Goal: Transaction & Acquisition: Purchase product/service

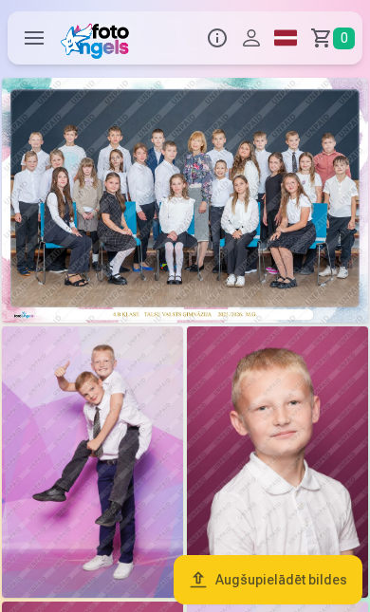
click at [282, 222] on img at bounding box center [185, 200] width 366 height 245
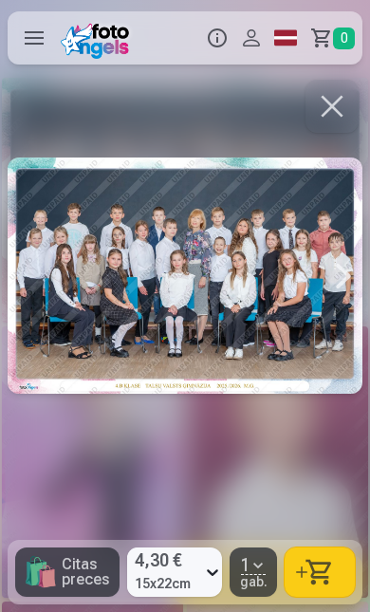
click at [327, 564] on button "button" at bounding box center [320, 572] width 70 height 49
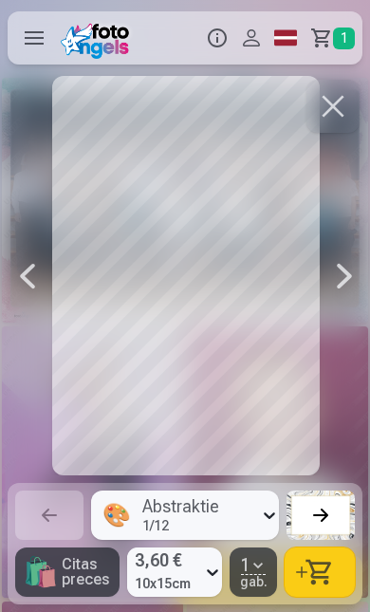
scroll to position [0, 370]
click at [332, 572] on button "button" at bounding box center [320, 572] width 70 height 49
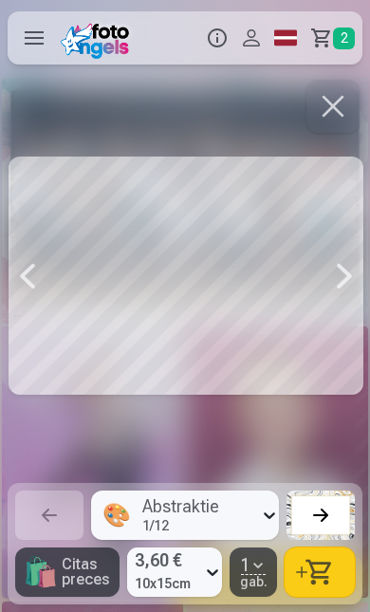
scroll to position [0, 2962]
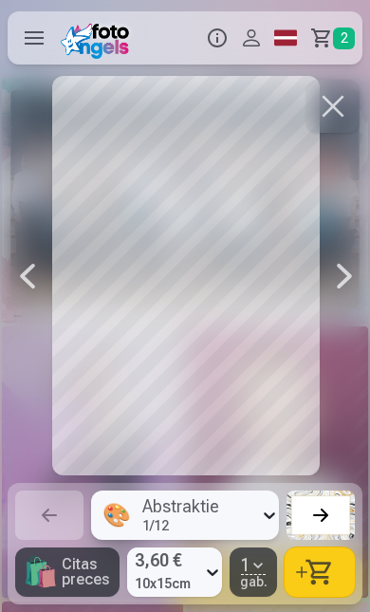
scroll to position [0, 3332]
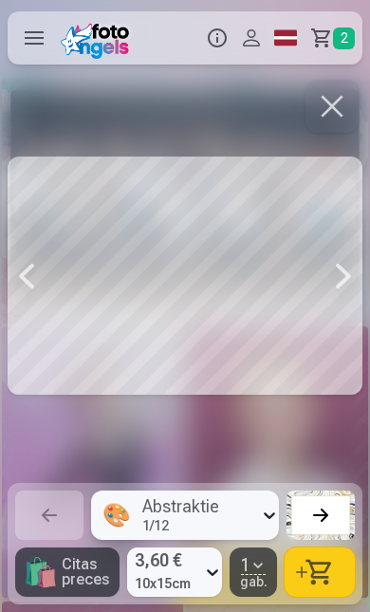
scroll to position [0, 4813]
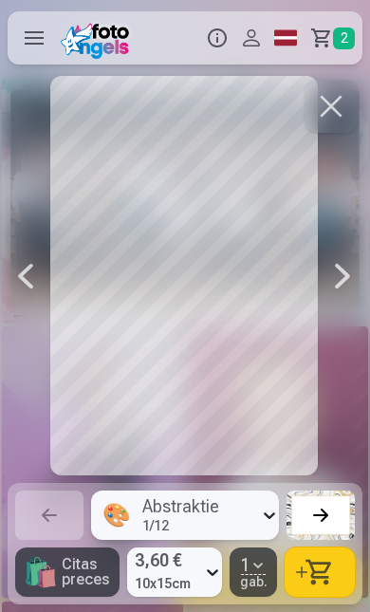
scroll to position [0, 4072]
click at [311, 571] on button "button" at bounding box center [320, 572] width 70 height 49
click at [321, 515] on div at bounding box center [321, 515] width 27 height 27
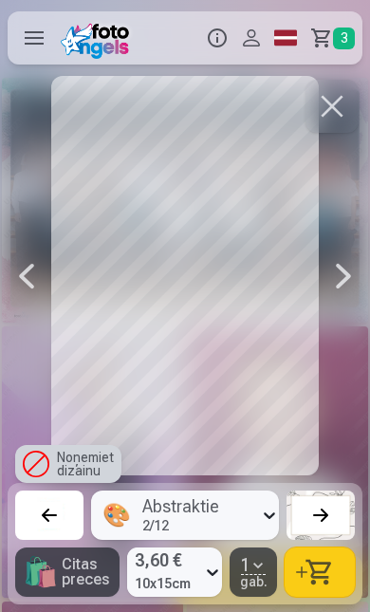
click at [332, 516] on div at bounding box center [321, 515] width 27 height 27
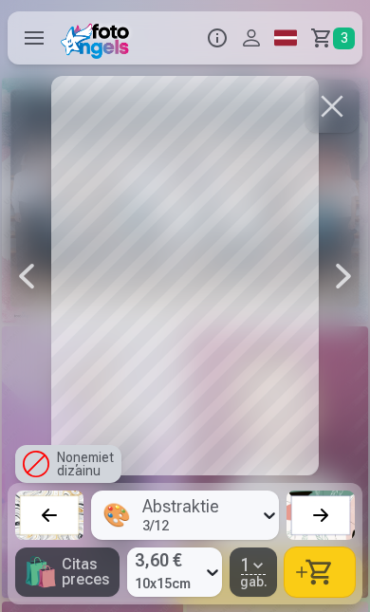
click at [324, 517] on div at bounding box center [321, 515] width 27 height 27
click at [327, 522] on div at bounding box center [321, 515] width 27 height 27
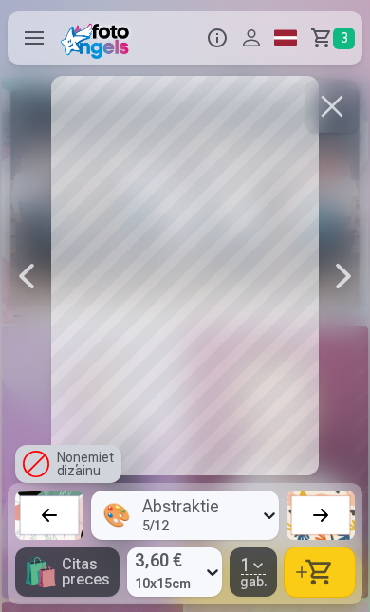
click at [324, 519] on div at bounding box center [321, 515] width 27 height 27
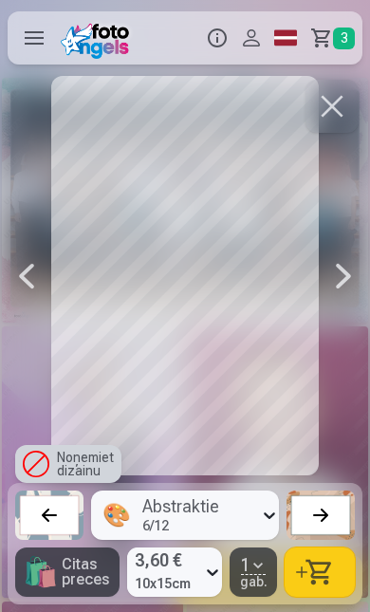
click at [72, 468] on div "Noņemiet dizainu" at bounding box center [68, 464] width 106 height 38
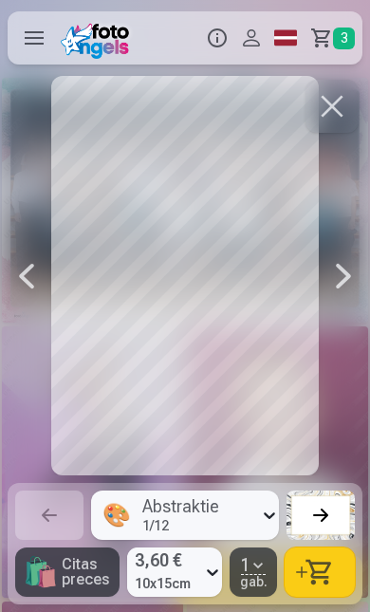
click at [350, 183] on div at bounding box center [344, 276] width 38 height 400
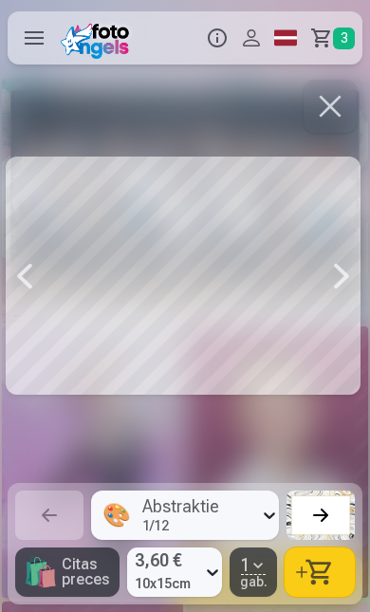
scroll to position [0, 4813]
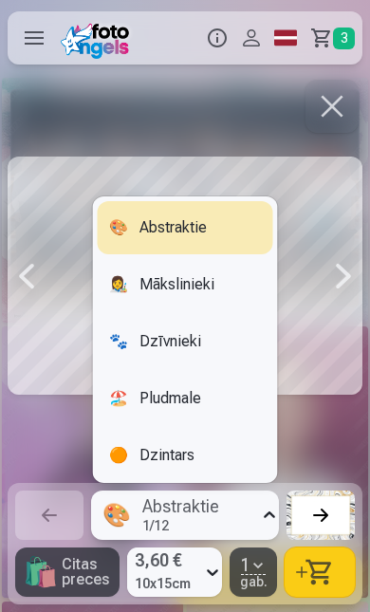
click at [327, 357] on div at bounding box center [344, 276] width 38 height 400
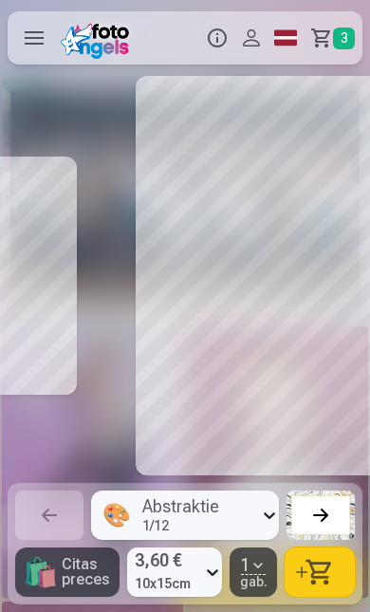
scroll to position [0, 5183]
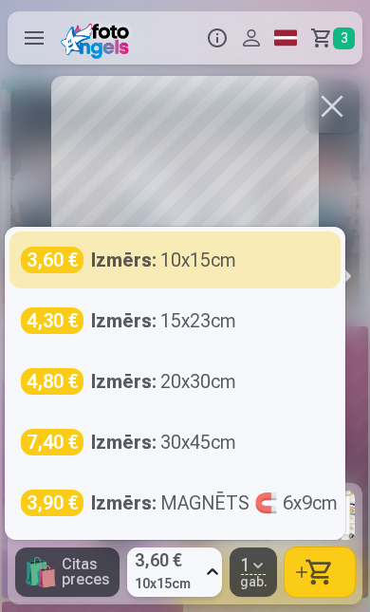
click at [195, 501] on div "Izmērs : MAGNĒTS 🧲 6x9cm" at bounding box center [214, 503] width 247 height 27
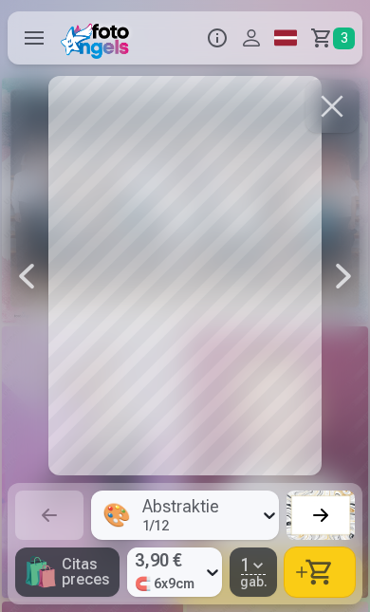
click at [29, 290] on div at bounding box center [27, 276] width 38 height 400
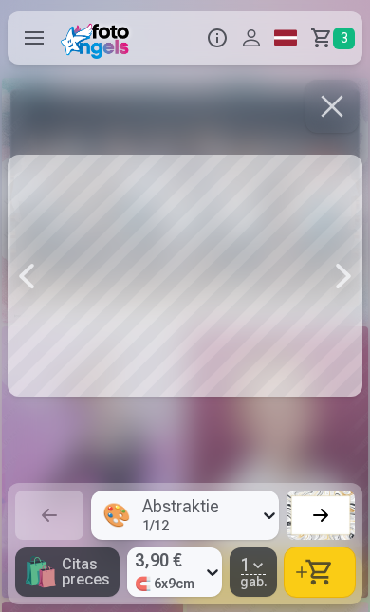
scroll to position [0, 4813]
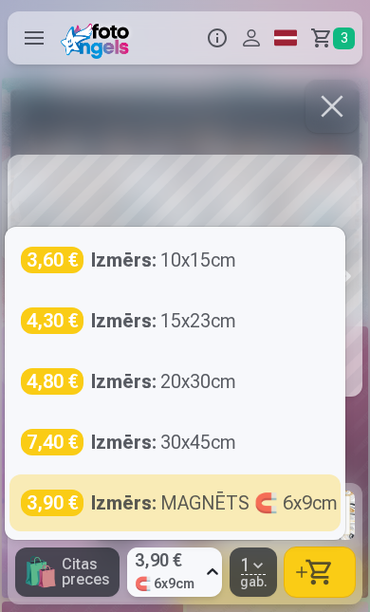
click at [191, 514] on div "Izmērs : MAGNĒTS 🧲 6x9cm" at bounding box center [214, 503] width 247 height 27
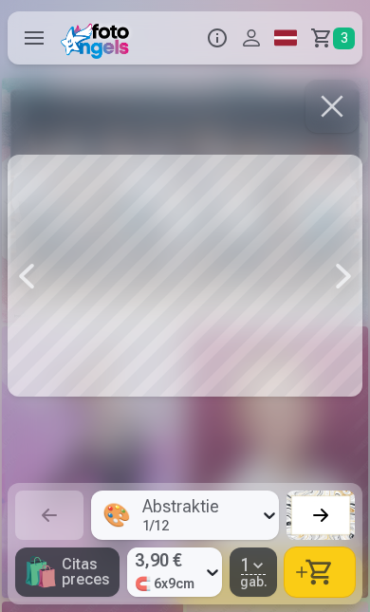
click at [328, 568] on button "button" at bounding box center [320, 572] width 70 height 49
click at [346, 46] on span "4" at bounding box center [344, 39] width 22 height 22
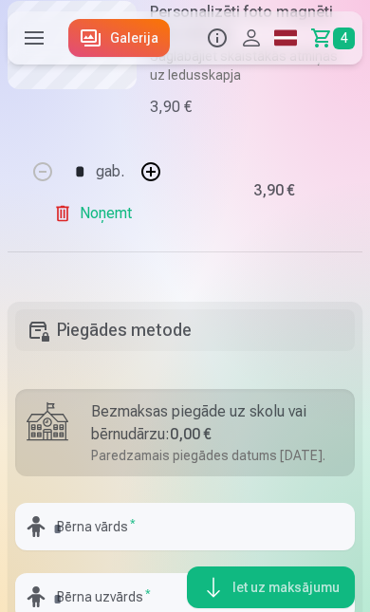
scroll to position [1328, 0]
click at [290, 438] on div "Bezmaksas piegāde uz skolu vai bērnudārzu : 0,00 €" at bounding box center [217, 423] width 253 height 46
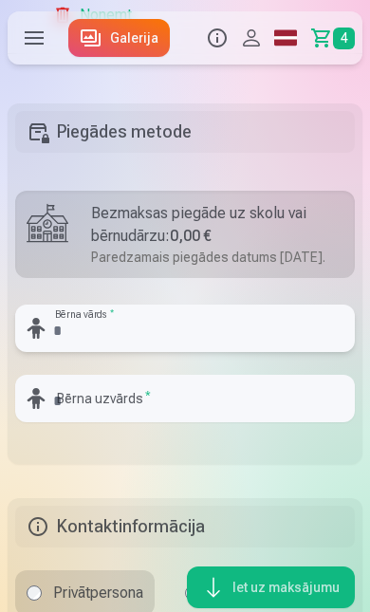
click at [230, 352] on input "text" at bounding box center [185, 328] width 340 height 47
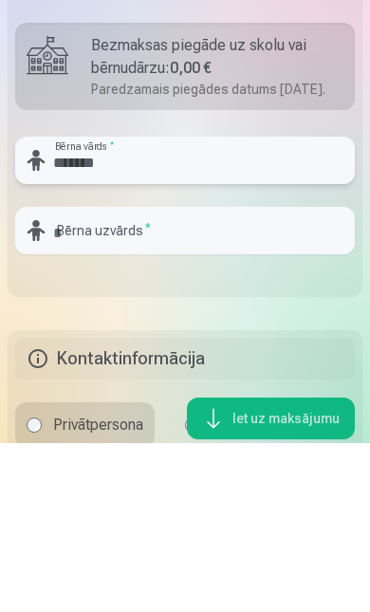
type input "*******"
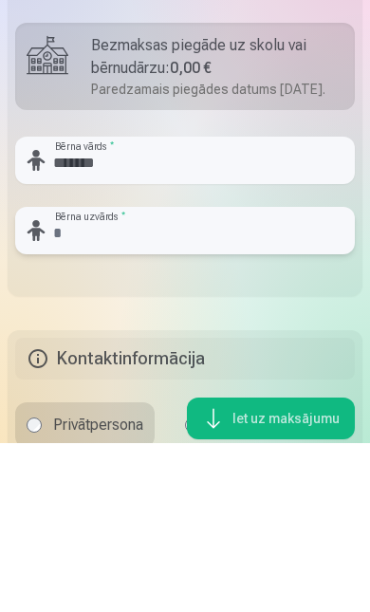
click at [206, 376] on input "text" at bounding box center [185, 399] width 340 height 47
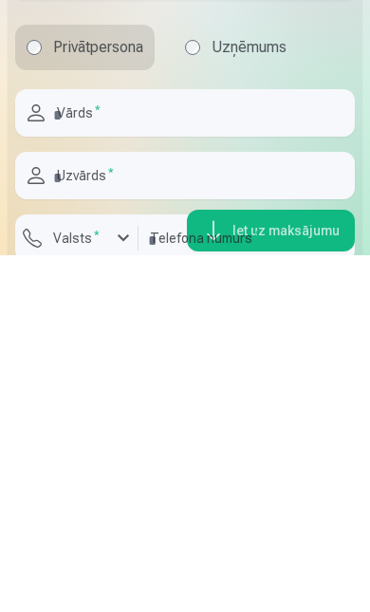
scroll to position [1716, 0]
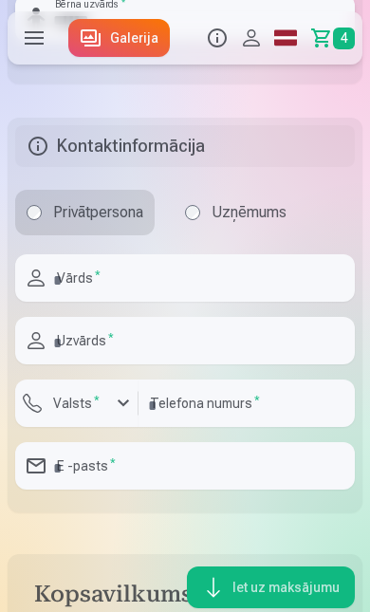
type input "******"
click at [246, 302] on input "text" at bounding box center [185, 277] width 340 height 47
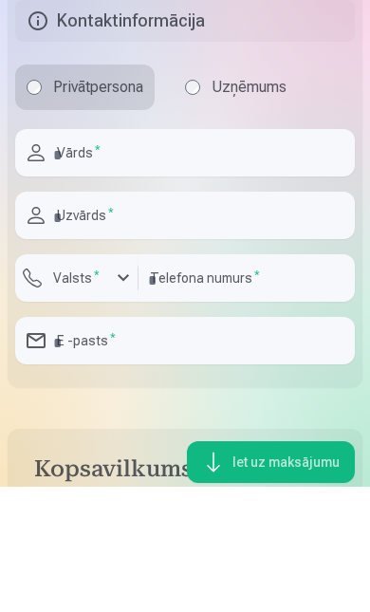
scroll to position [2032, 0]
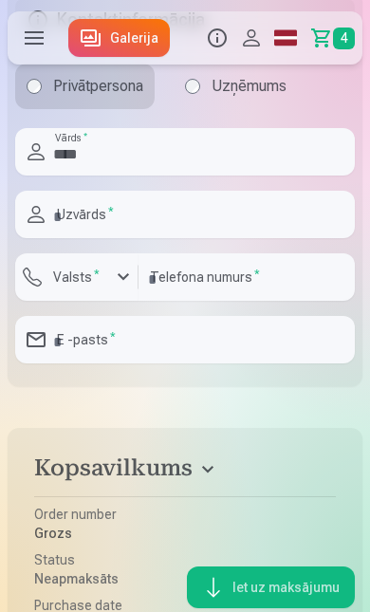
type input "****"
click at [207, 234] on input "text" at bounding box center [185, 214] width 340 height 47
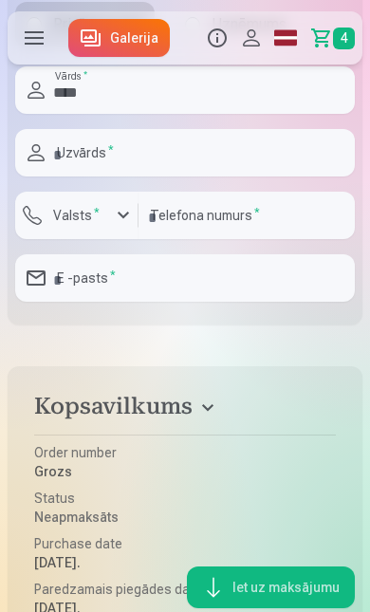
scroll to position [2095, 0]
type input "******"
click at [134, 226] on div "button" at bounding box center [123, 214] width 23 height 23
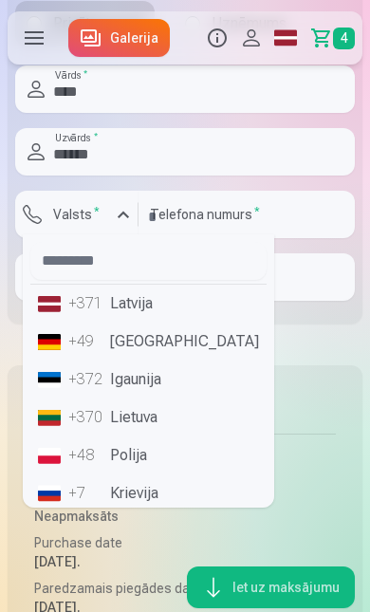
scroll to position [2094, 0]
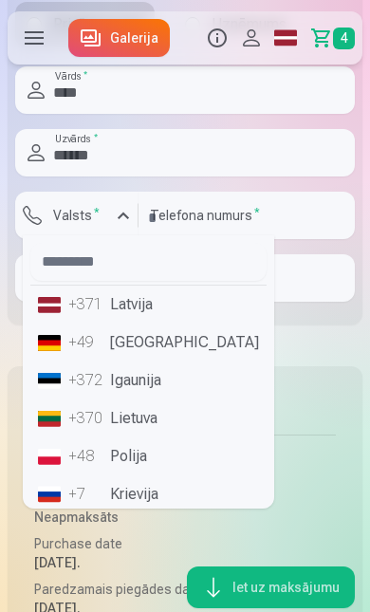
click at [165, 324] on li "+371 Latvija" at bounding box center [148, 305] width 236 height 38
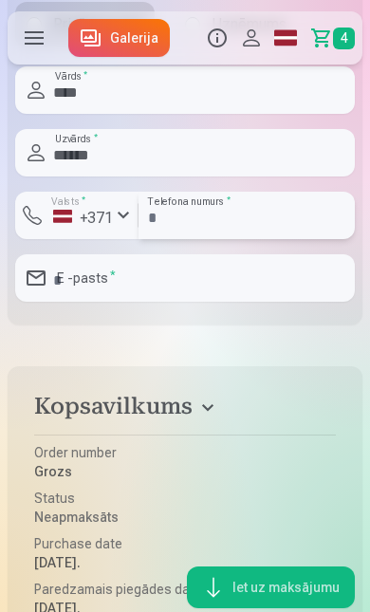
click at [256, 239] on input "number" at bounding box center [247, 215] width 216 height 47
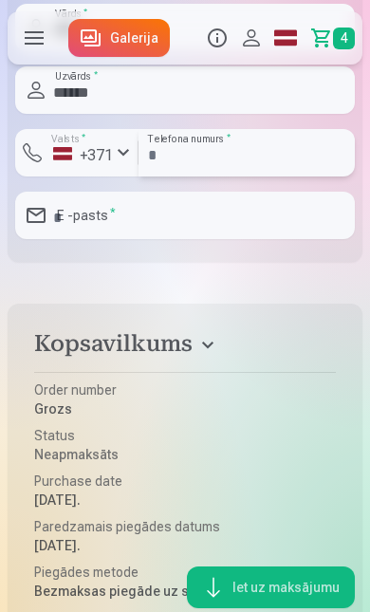
type input "********"
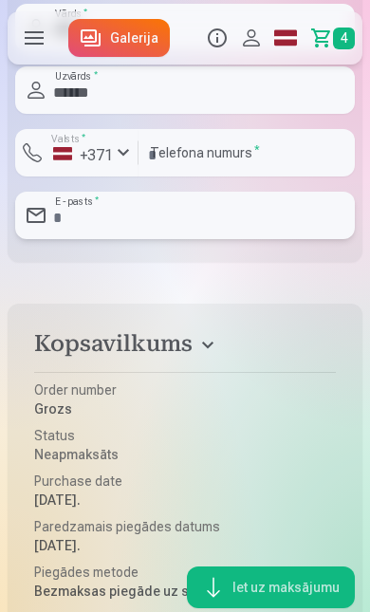
click at [290, 239] on input "email" at bounding box center [185, 215] width 340 height 47
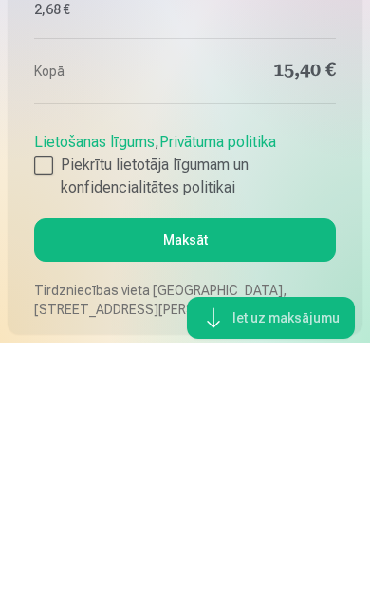
scroll to position [2719, 0]
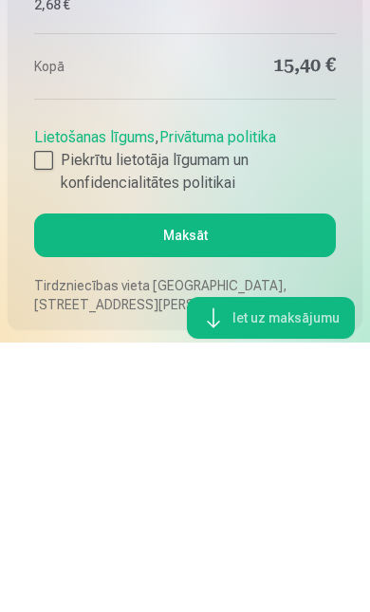
type input "**********"
click at [50, 421] on div at bounding box center [43, 430] width 19 height 19
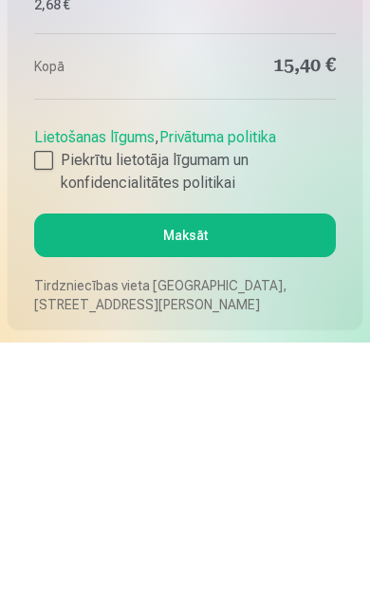
scroll to position [2988, 0]
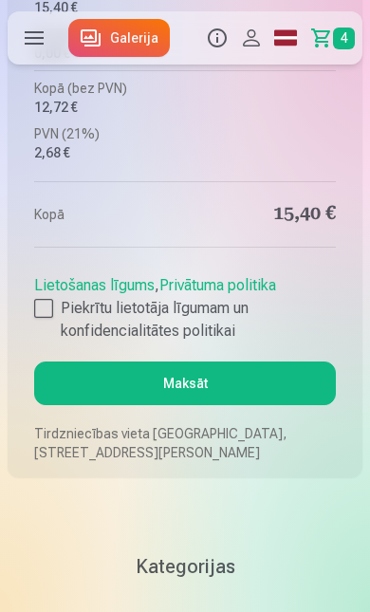
click at [205, 403] on button "Maksāt" at bounding box center [185, 384] width 302 height 44
